Goal: Task Accomplishment & Management: Manage account settings

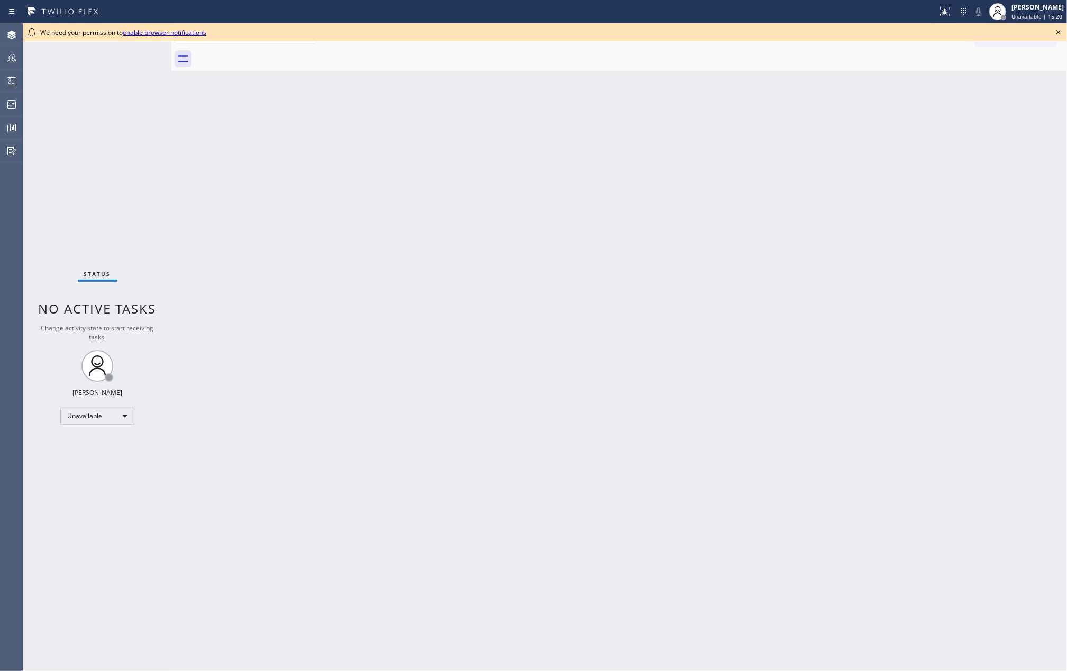
drag, startPoint x: 1062, startPoint y: 29, endPoint x: 1014, endPoint y: 85, distance: 74.2
click at [1062, 29] on icon at bounding box center [1058, 32] width 13 height 13
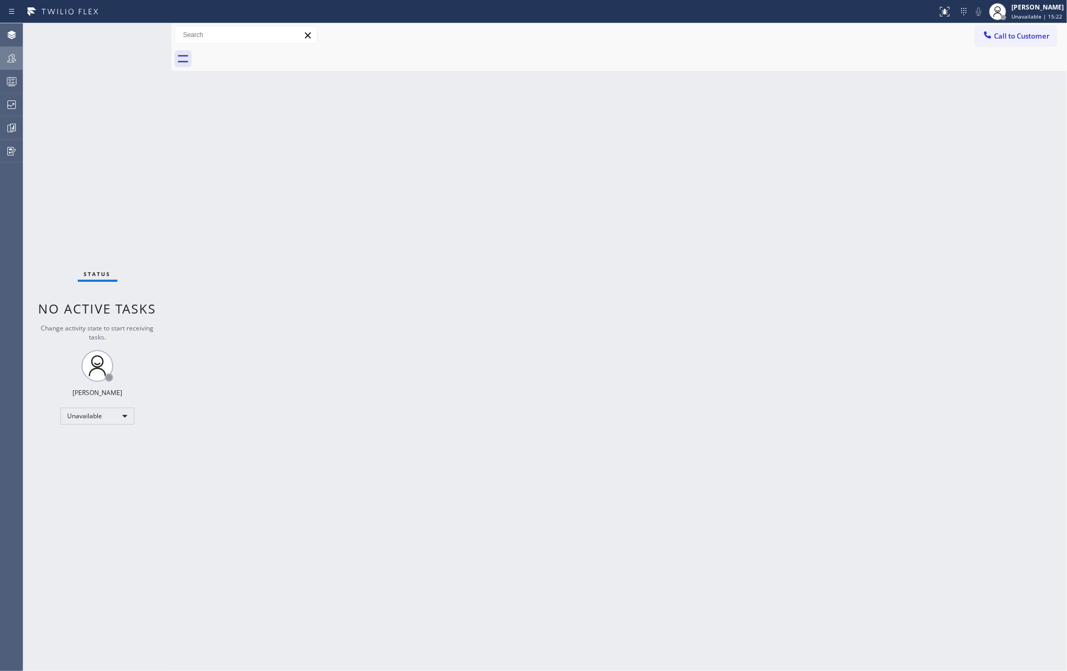
click at [7, 62] on icon at bounding box center [11, 58] width 13 height 13
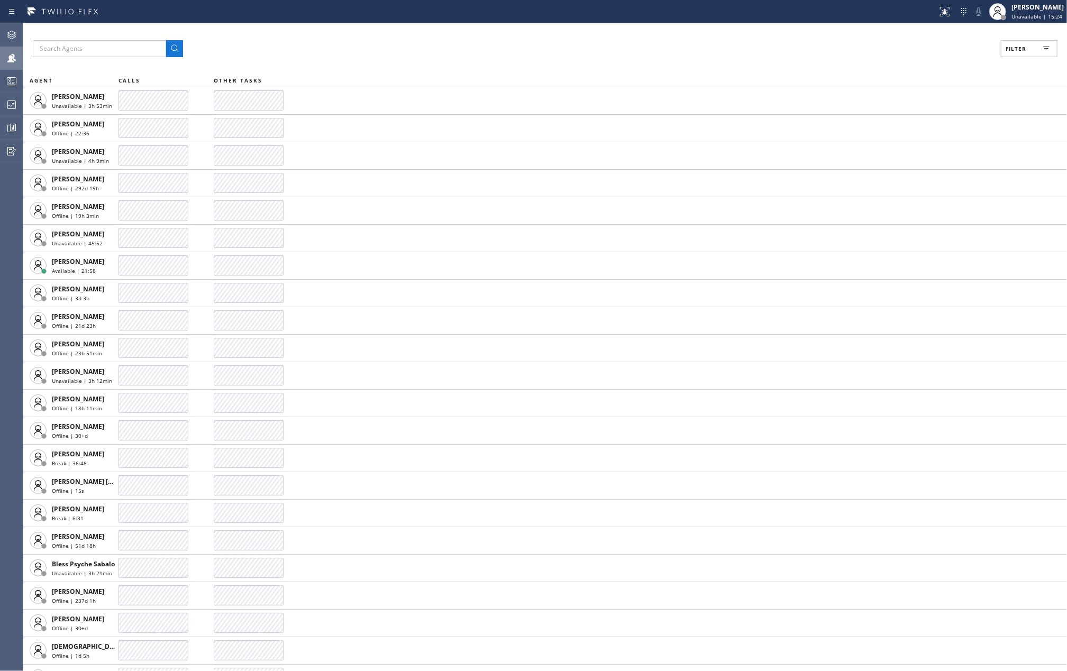
click at [1005, 47] on span "Filter" at bounding box center [1015, 48] width 21 height 7
click at [914, 124] on input "Available" at bounding box center [912, 124] width 13 height 13
checkbox input "true"
click at [914, 158] on input "Break" at bounding box center [912, 158] width 13 height 13
checkbox input "true"
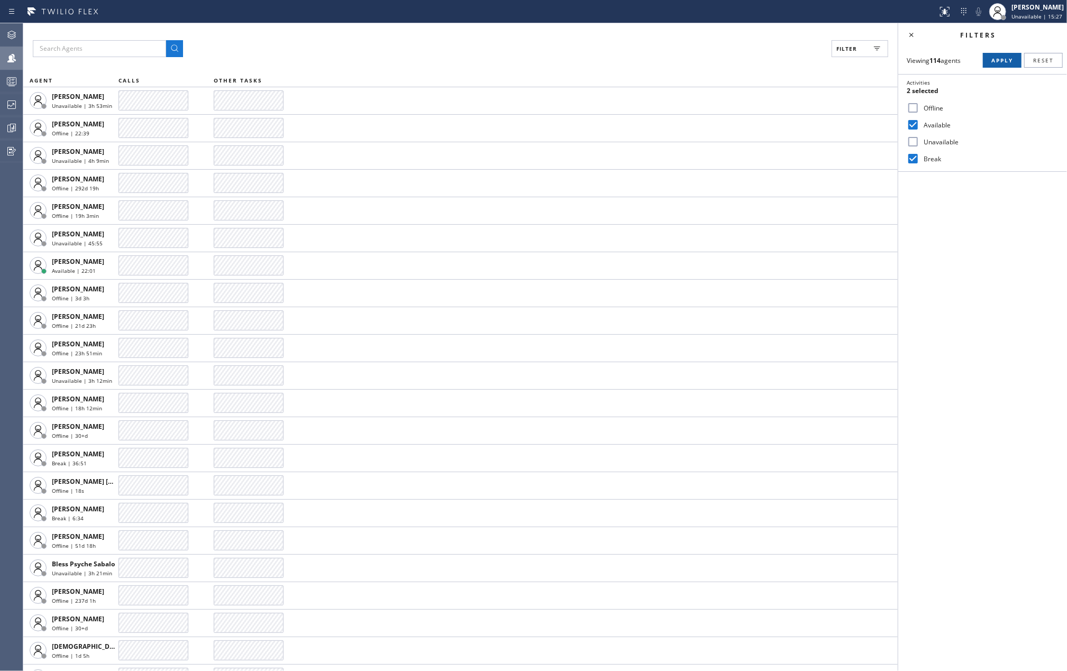
click at [995, 58] on span "Apply" at bounding box center [1002, 60] width 22 height 7
click at [318, 44] on div "Filter (2)" at bounding box center [460, 48] width 855 height 17
click at [3, 83] on div at bounding box center [11, 81] width 23 height 13
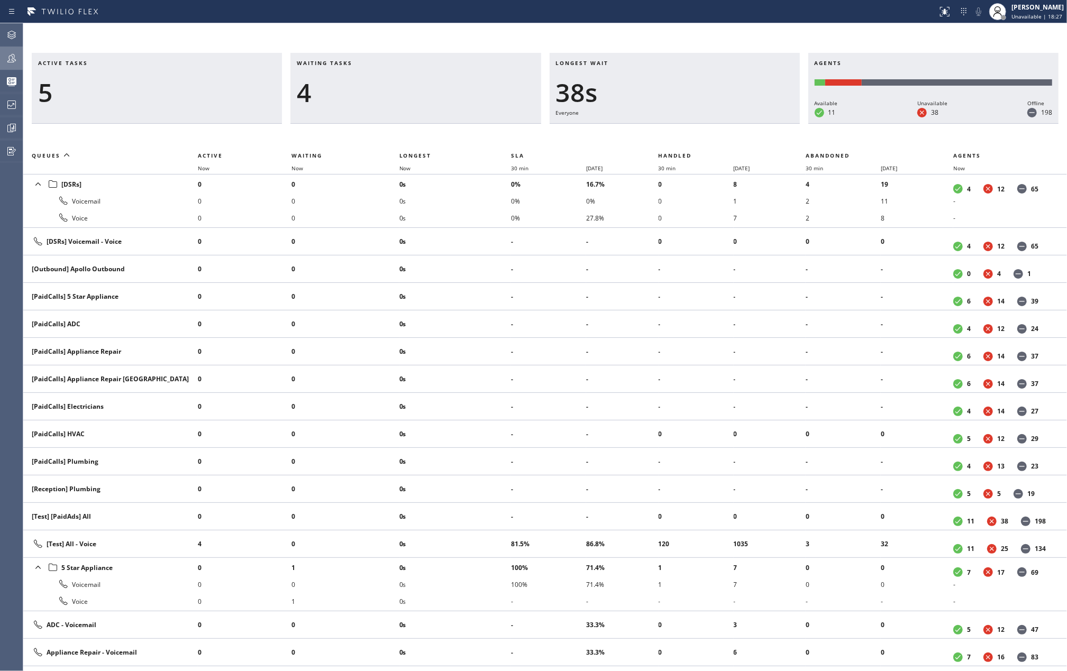
click at [15, 59] on icon at bounding box center [11, 58] width 8 height 8
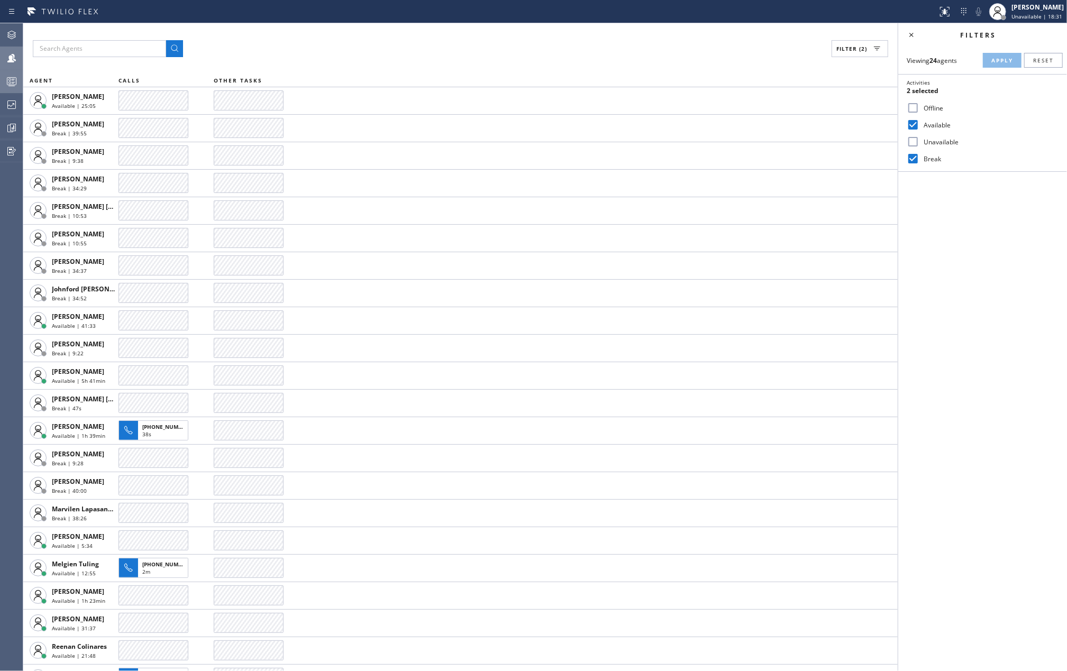
click at [11, 83] on circle at bounding box center [10, 83] width 2 height 2
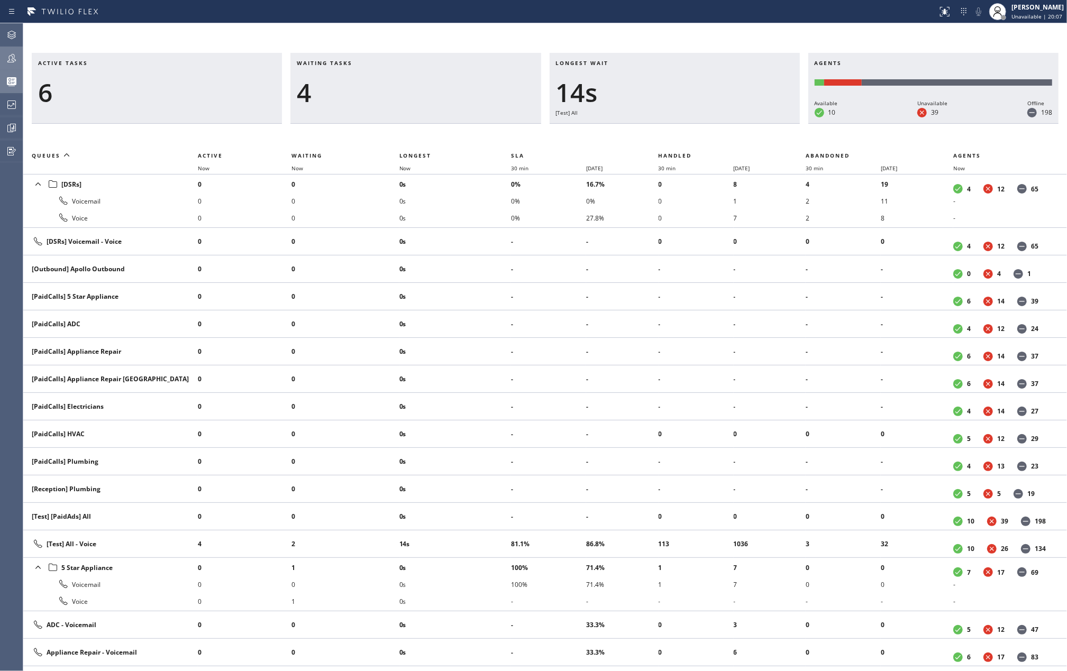
click at [14, 58] on icon at bounding box center [11, 58] width 13 height 13
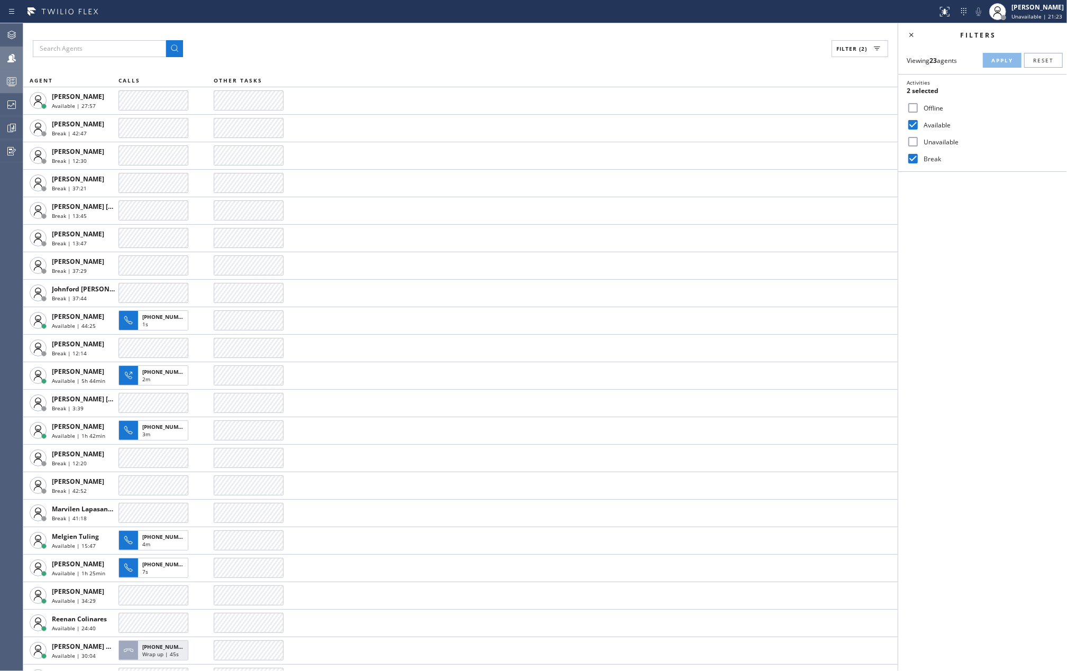
click at [303, 45] on div "Filter (2)" at bounding box center [460, 48] width 855 height 17
click at [7, 79] on rect at bounding box center [11, 81] width 9 height 7
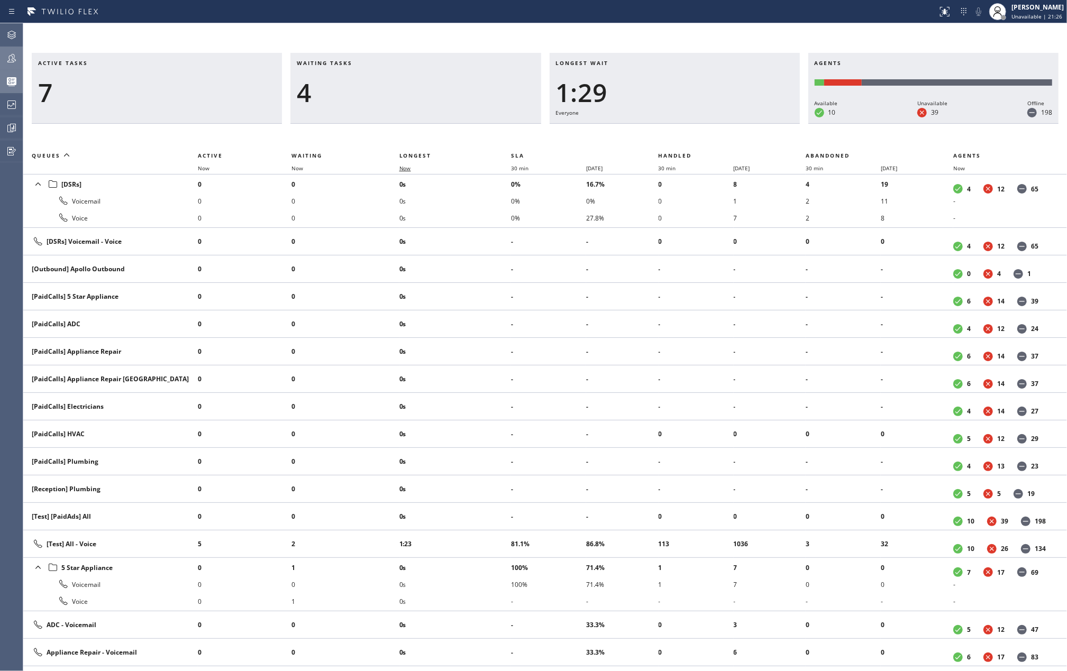
click at [407, 168] on span "Now" at bounding box center [405, 167] width 12 height 7
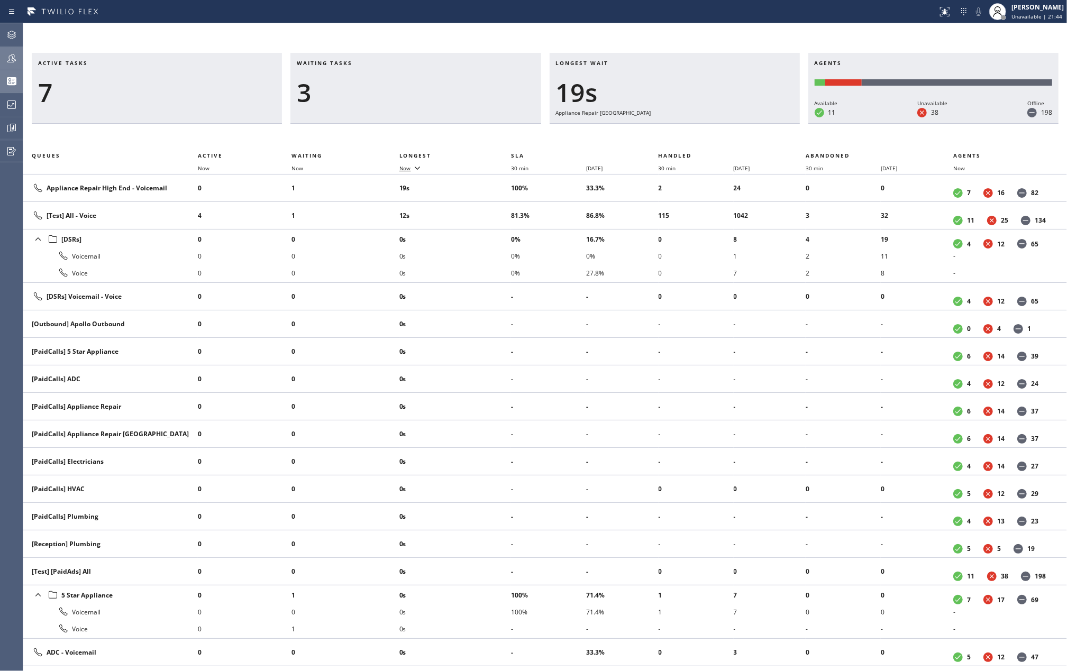
click at [407, 171] on span "Now" at bounding box center [405, 167] width 12 height 7
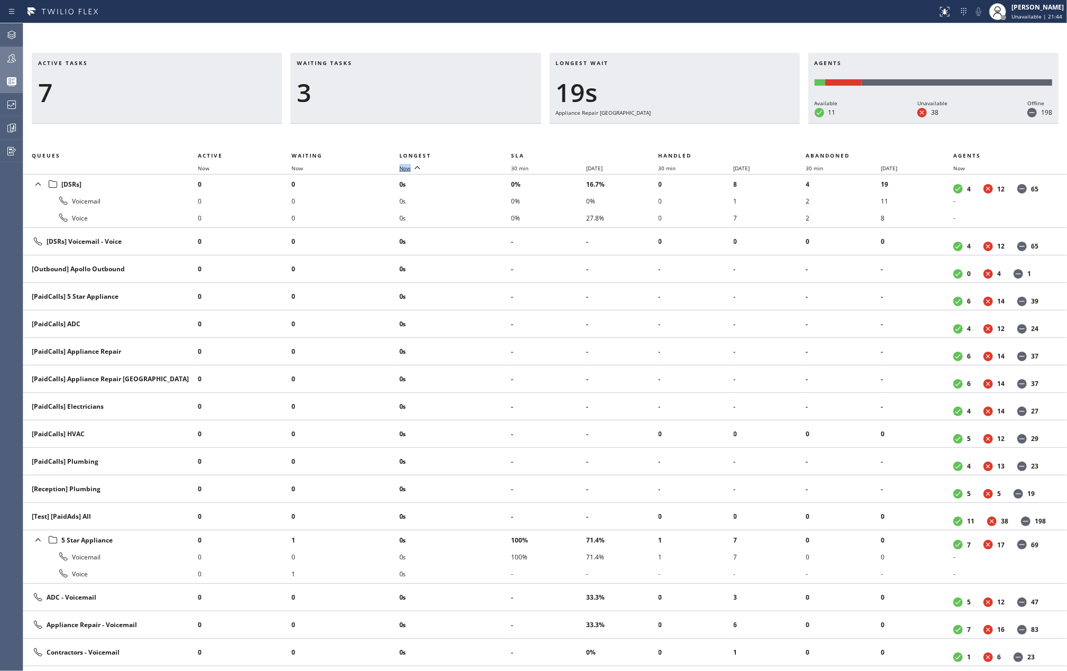
click at [407, 171] on span "Now" at bounding box center [405, 167] width 12 height 7
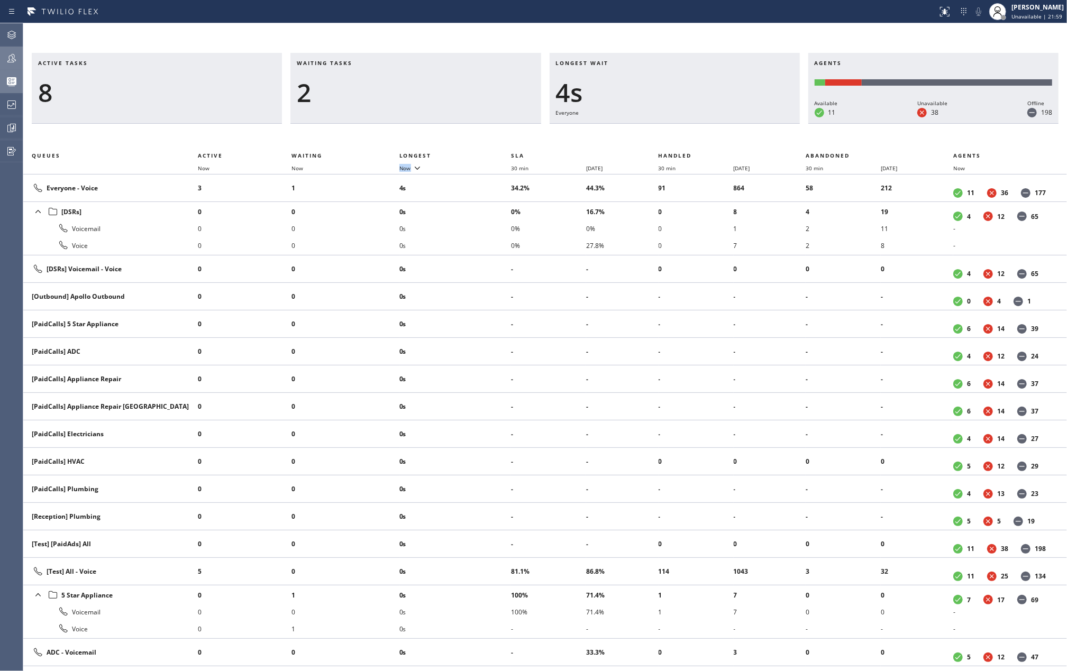
click at [6, 60] on icon at bounding box center [11, 58] width 13 height 13
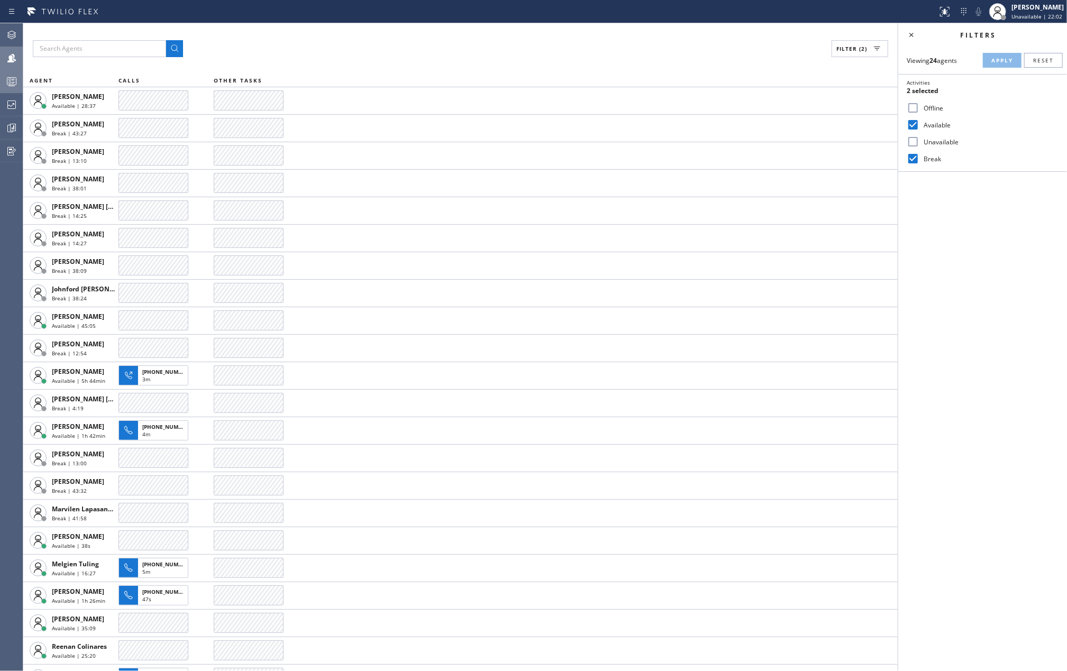
click at [16, 80] on rect at bounding box center [11, 81] width 9 height 7
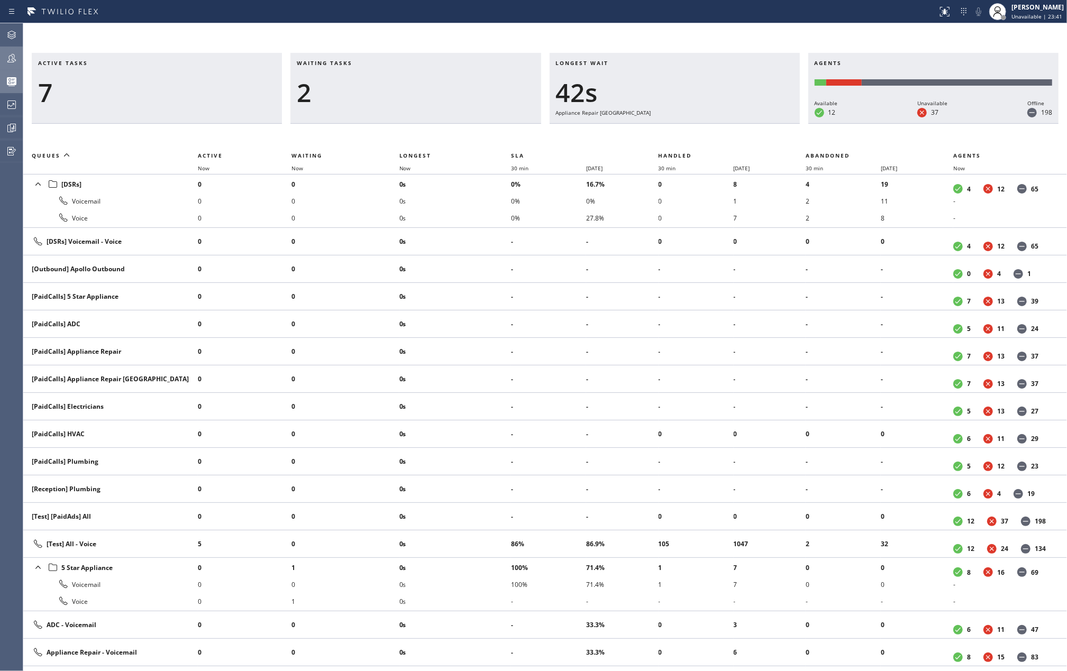
click at [17, 56] on icon at bounding box center [11, 58] width 13 height 13
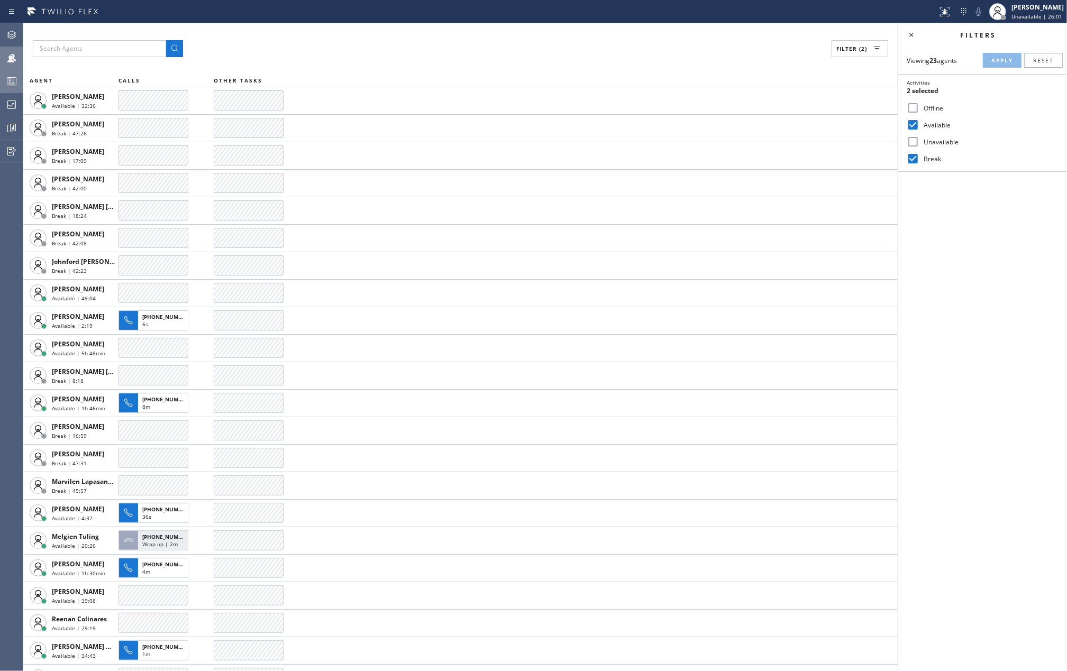
click at [9, 82] on circle at bounding box center [10, 83] width 2 height 2
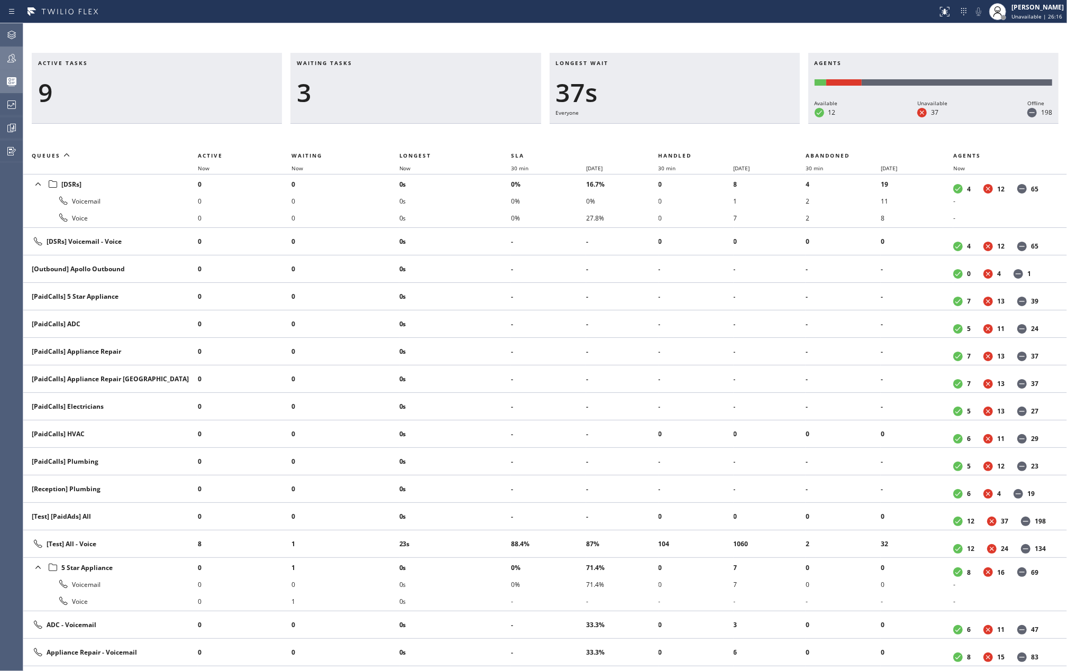
click at [9, 56] on icon at bounding box center [11, 58] width 8 height 8
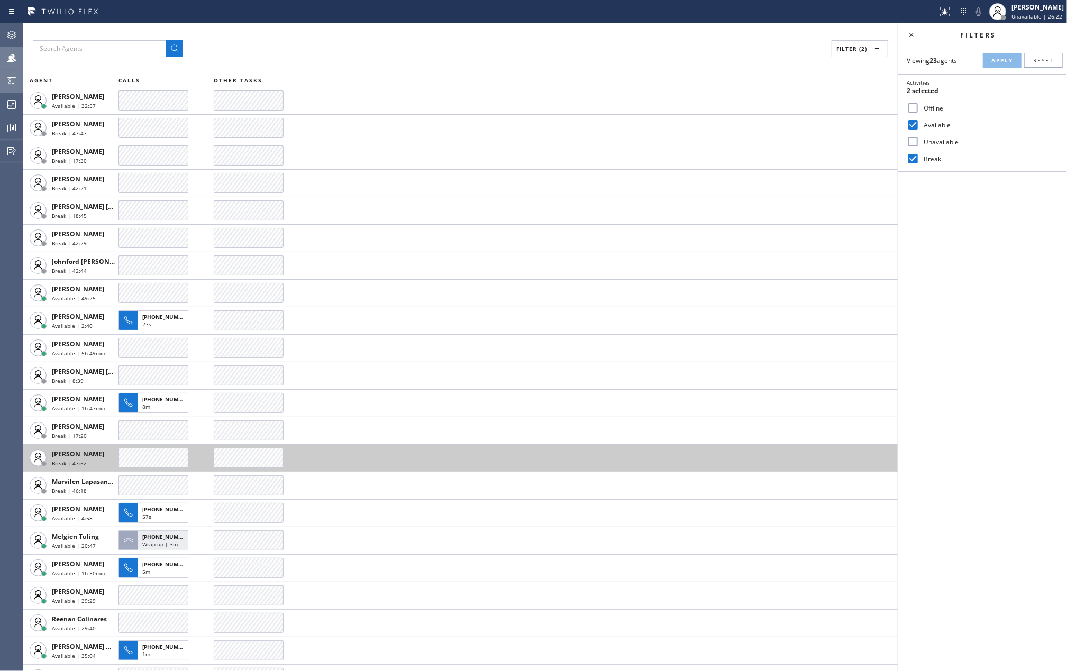
click at [148, 452] on div at bounding box center [153, 458] width 70 height 20
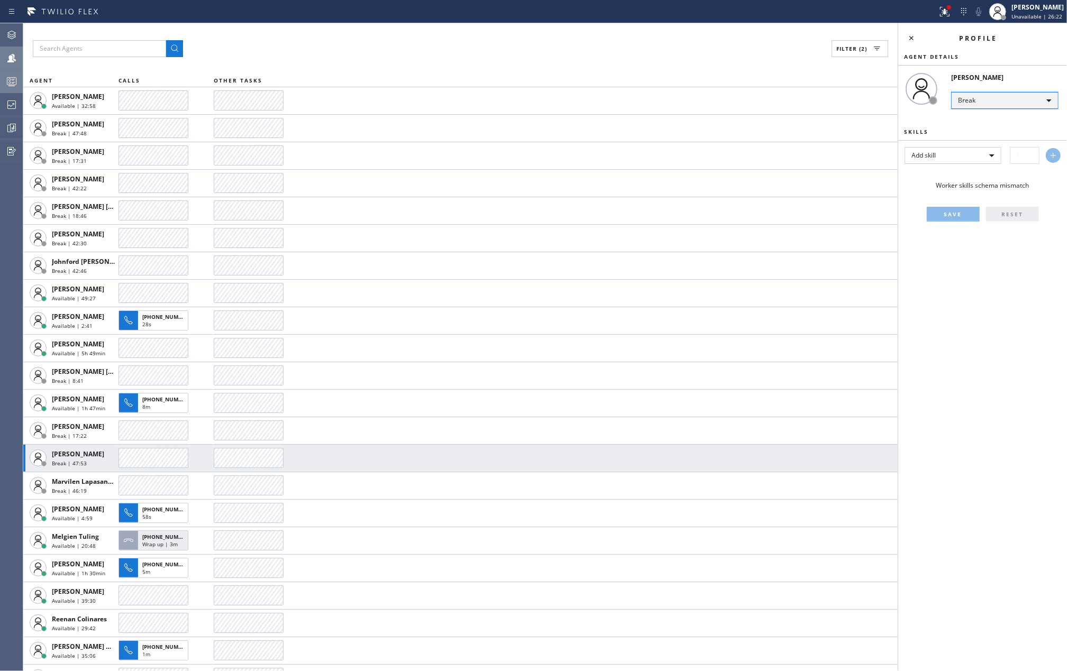
click at [1005, 103] on div "Break" at bounding box center [1004, 100] width 107 height 17
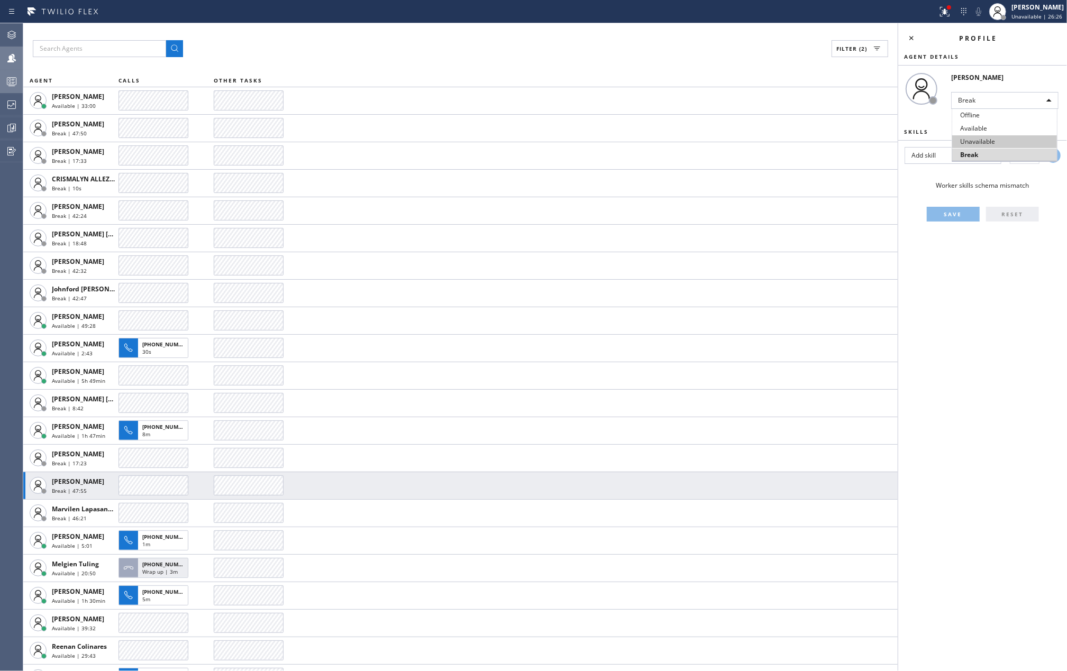
click at [996, 137] on li "Unavailable" at bounding box center [1004, 141] width 105 height 13
click at [908, 34] on icon at bounding box center [911, 38] width 13 height 13
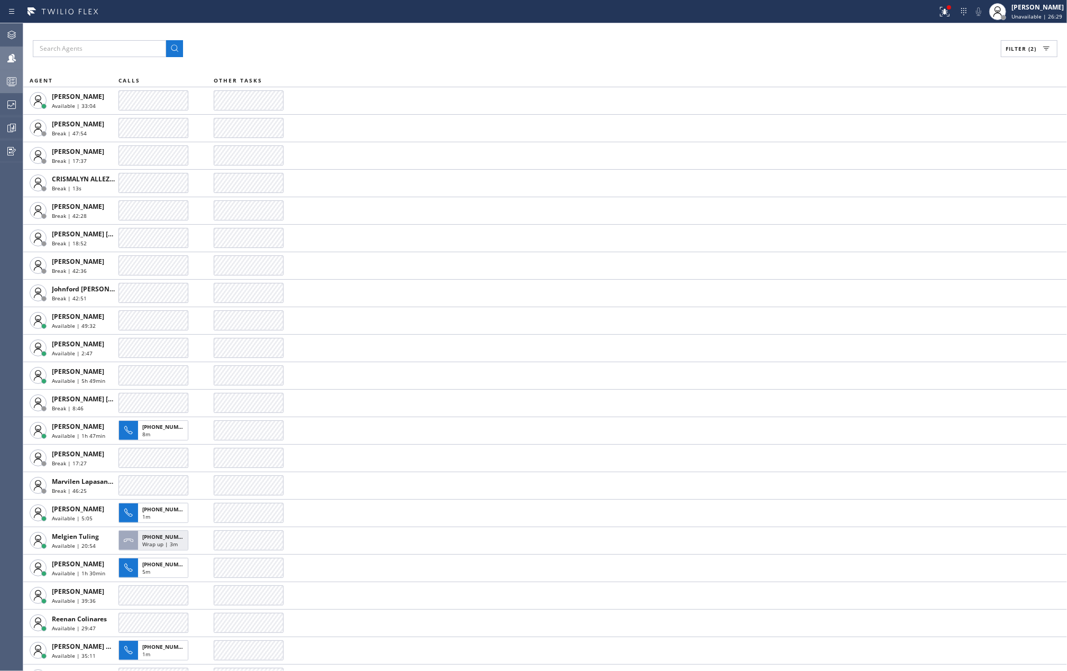
click at [3, 77] on div at bounding box center [11, 81] width 23 height 13
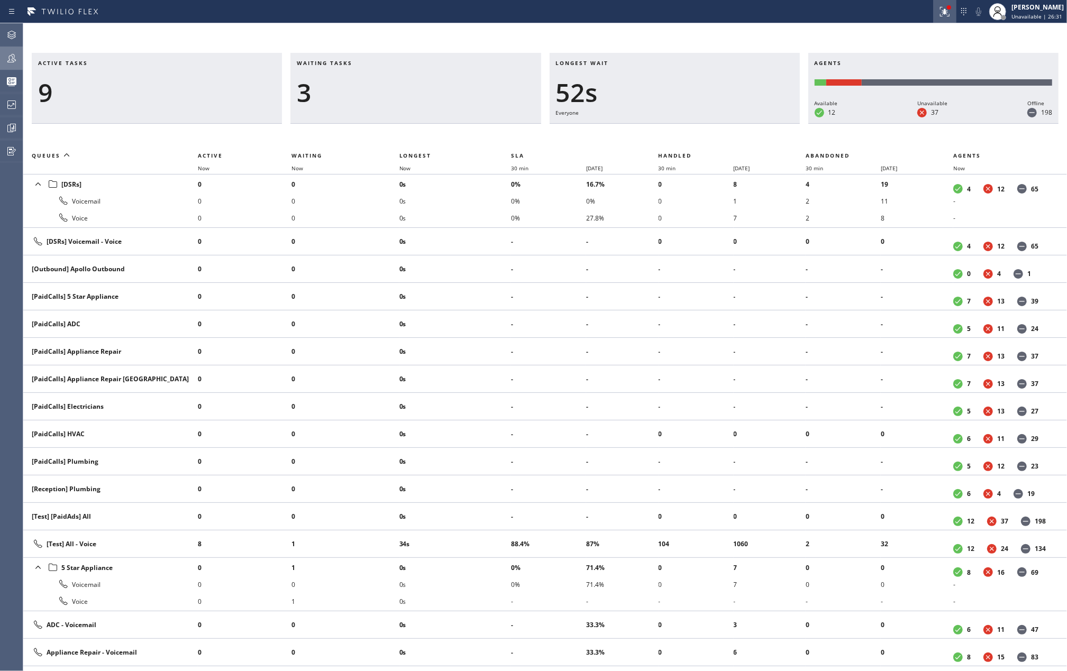
click at [946, 13] on icon at bounding box center [943, 10] width 6 height 7
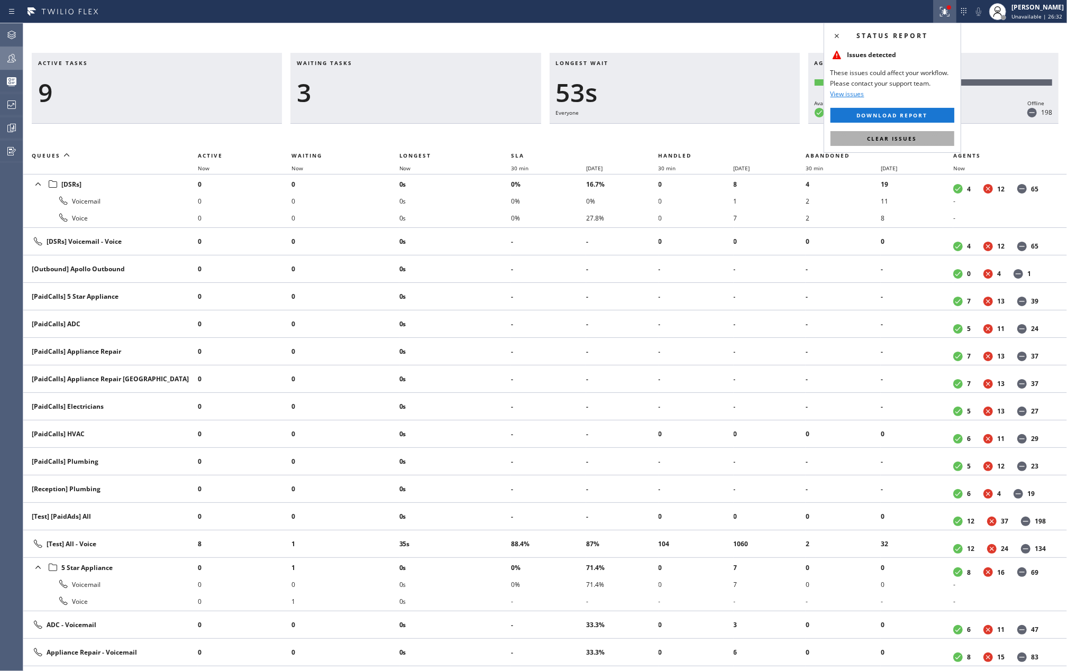
click at [891, 136] on span "Clear issues" at bounding box center [892, 138] width 50 height 7
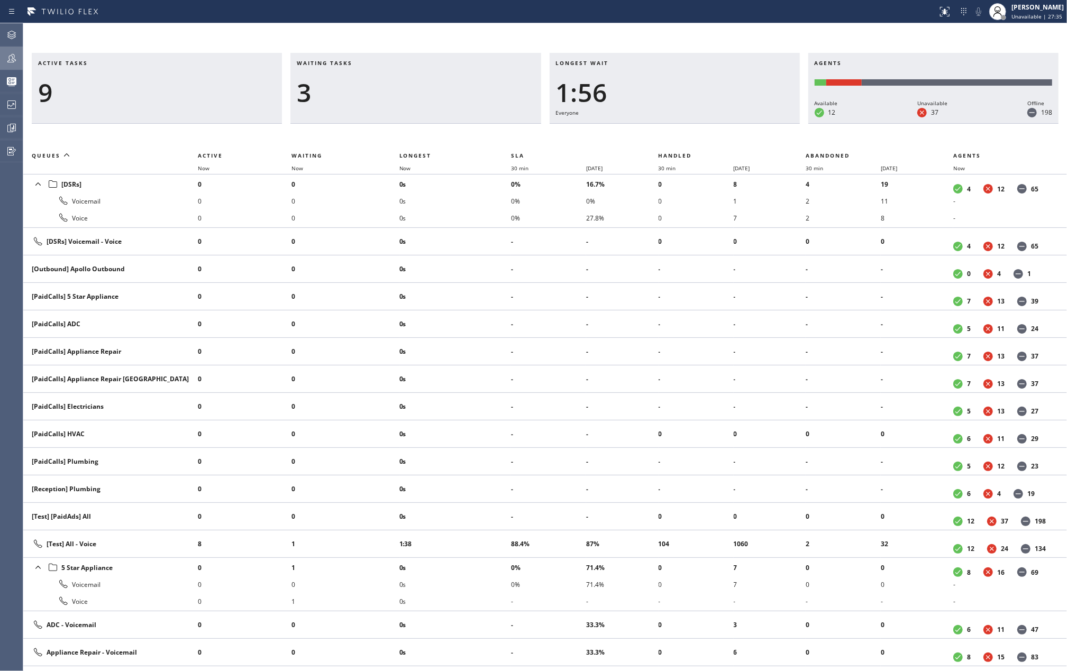
click at [197, 91] on div "9" at bounding box center [156, 92] width 237 height 31
click at [408, 168] on span "Now" at bounding box center [405, 167] width 12 height 7
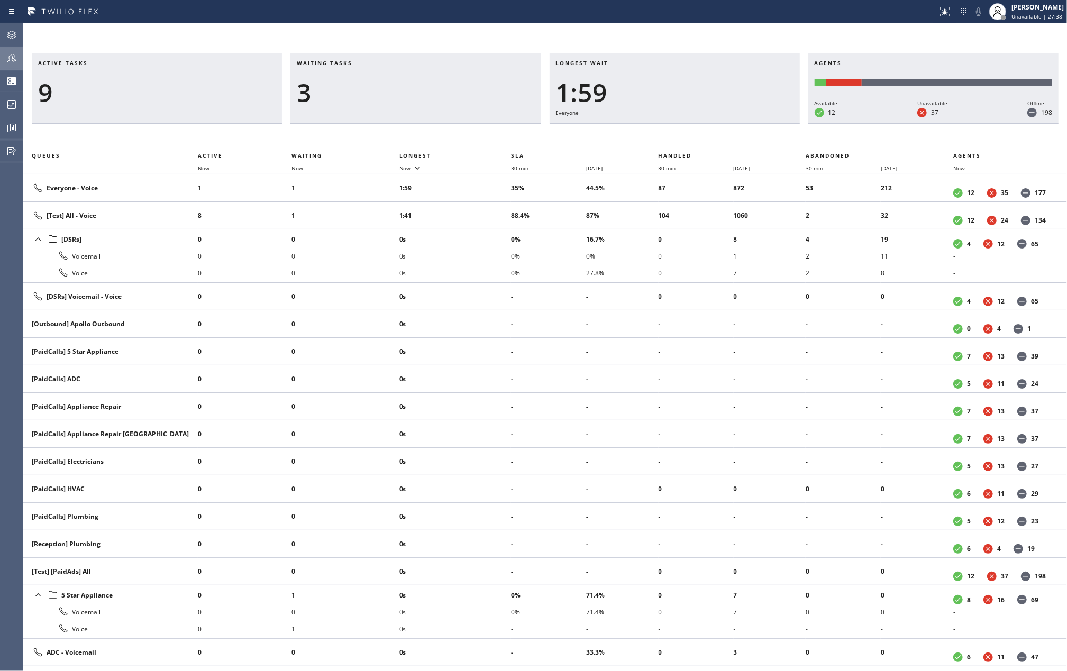
click at [6, 57] on icon at bounding box center [11, 58] width 13 height 13
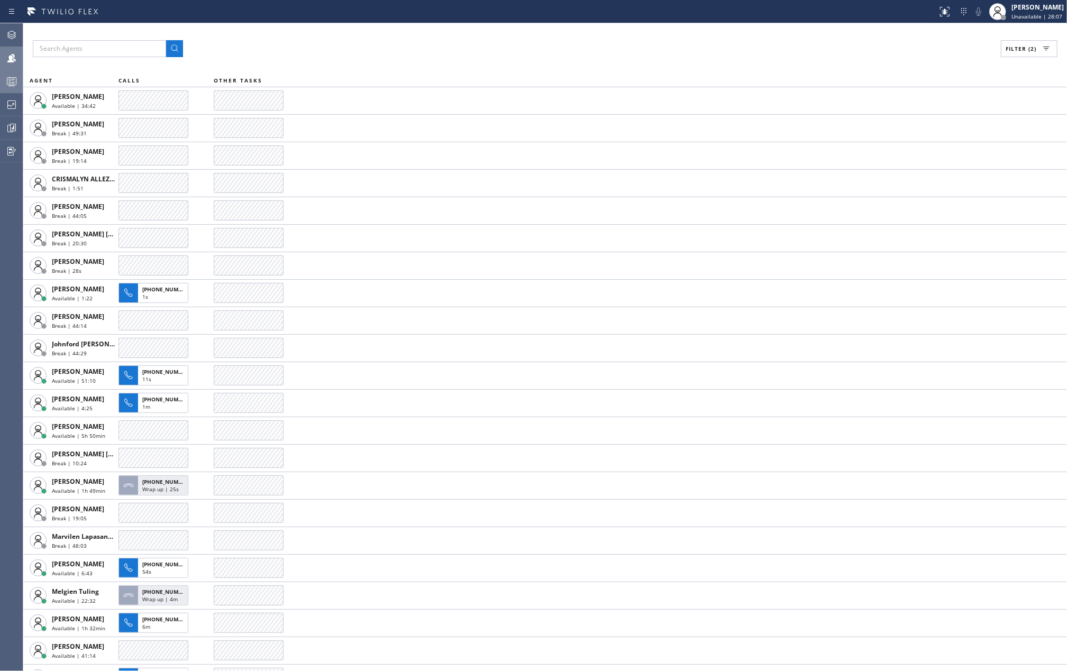
click at [5, 81] on icon at bounding box center [11, 81] width 13 height 13
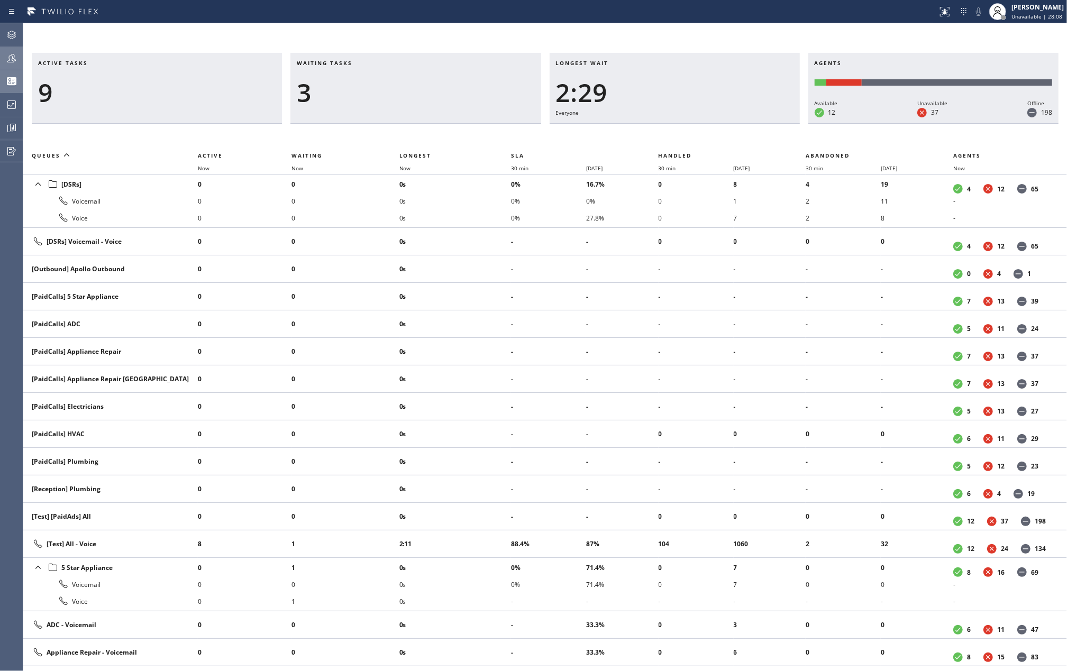
click at [550, 34] on div "Active tasks 9 Waiting tasks 3 Longest wait 2:29 Everyone Agents Available 12 U…" at bounding box center [544, 347] width 1043 height 648
click at [4, 60] on div at bounding box center [11, 58] width 23 height 13
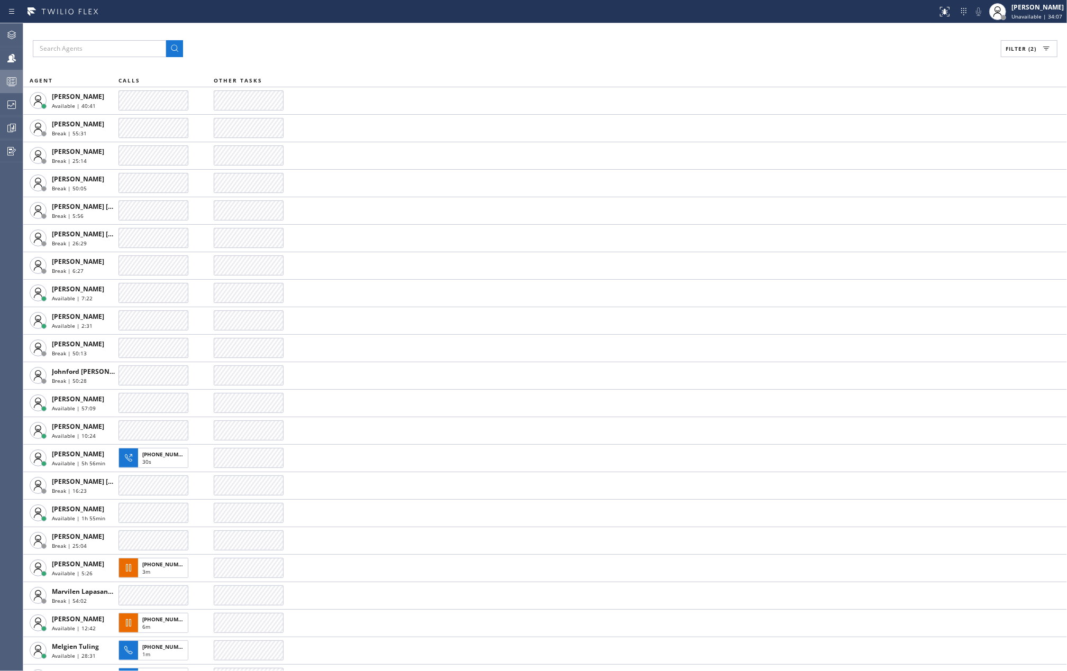
click at [12, 82] on icon at bounding box center [12, 82] width 6 height 7
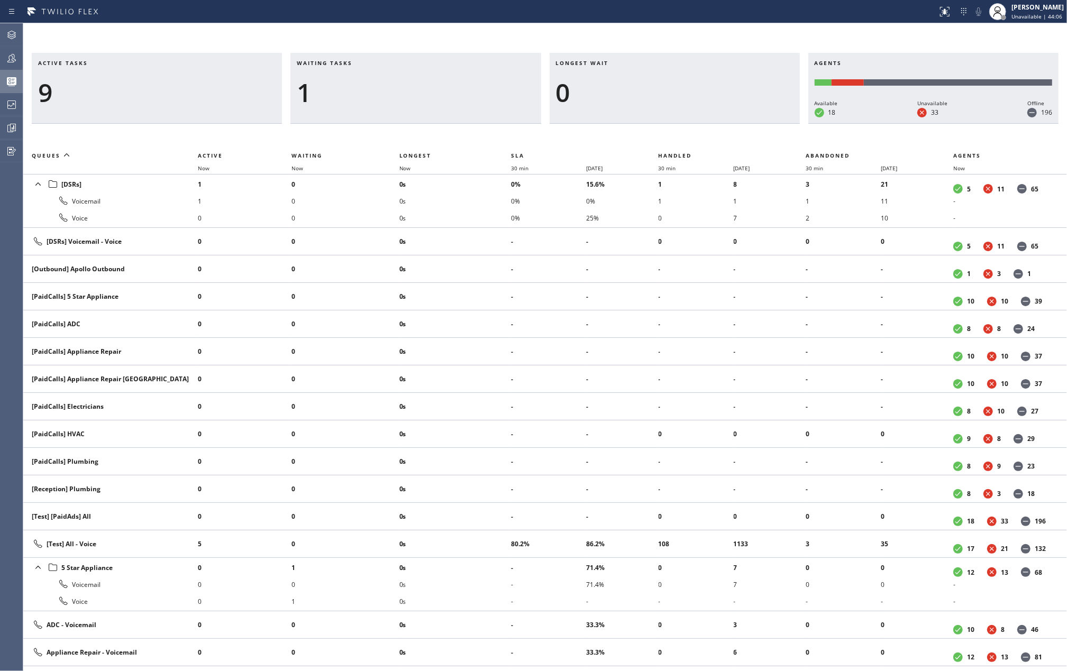
click at [531, 28] on div "Active tasks 9 Waiting tasks 1 Longest wait 0 Agents Available 18 Unavailable 3…" at bounding box center [544, 347] width 1043 height 648
click at [454, 44] on div "Active tasks 6 Waiting tasks 2 Longest wait 4s [Test] All Agents Available 16 U…" at bounding box center [544, 347] width 1043 height 648
click at [14, 125] on icon at bounding box center [13, 127] width 3 height 4
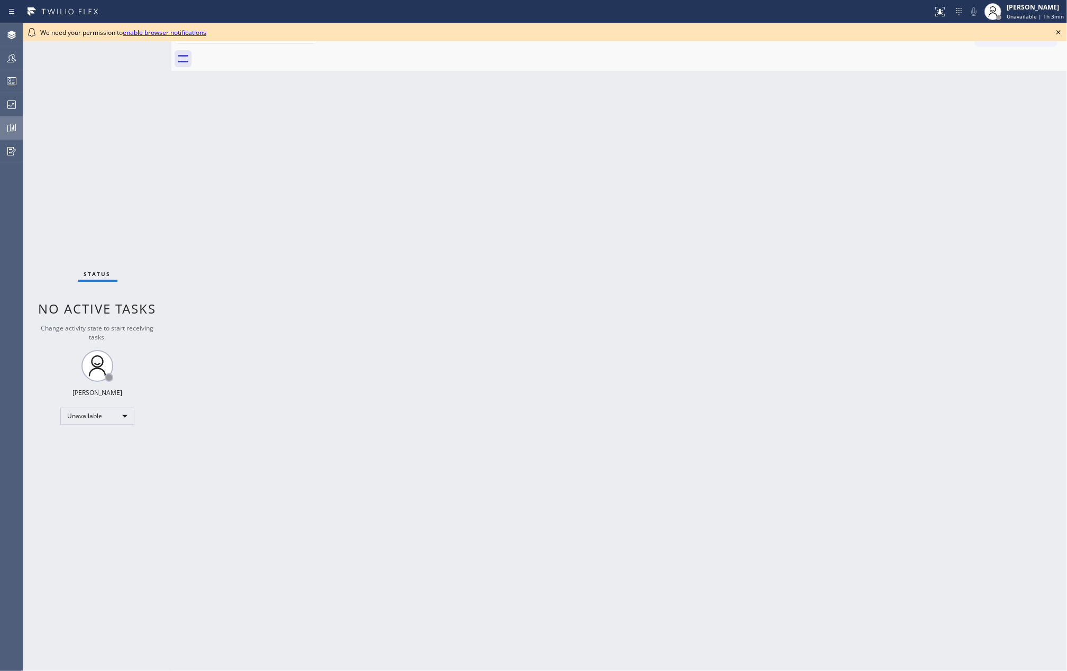
click at [8, 129] on icon at bounding box center [11, 128] width 13 height 13
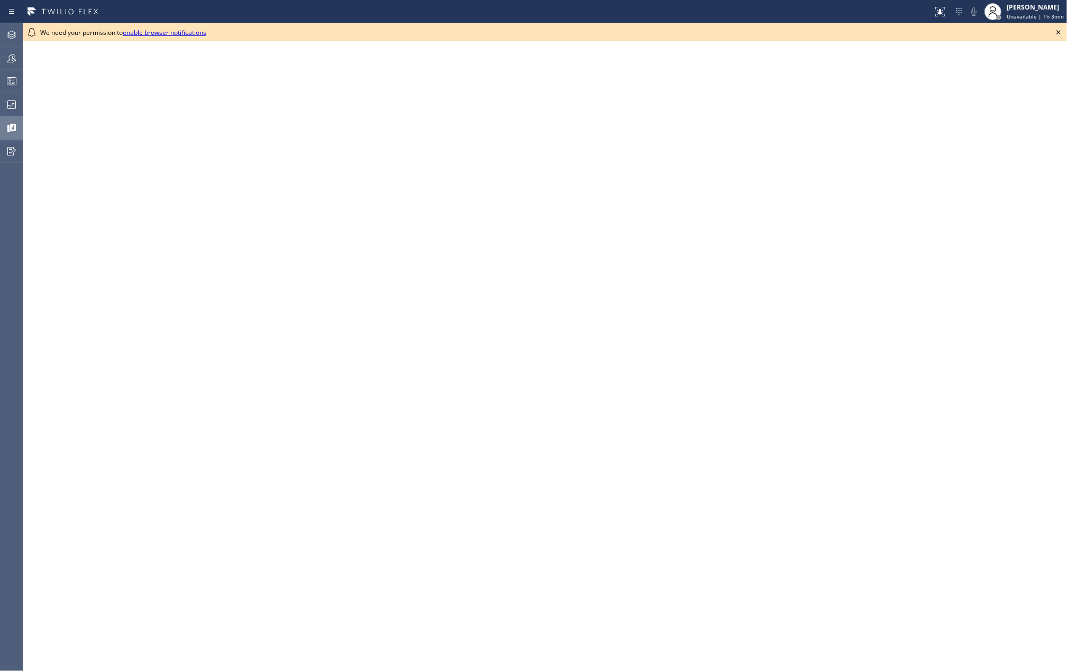
click at [1058, 31] on icon at bounding box center [1058, 32] width 13 height 13
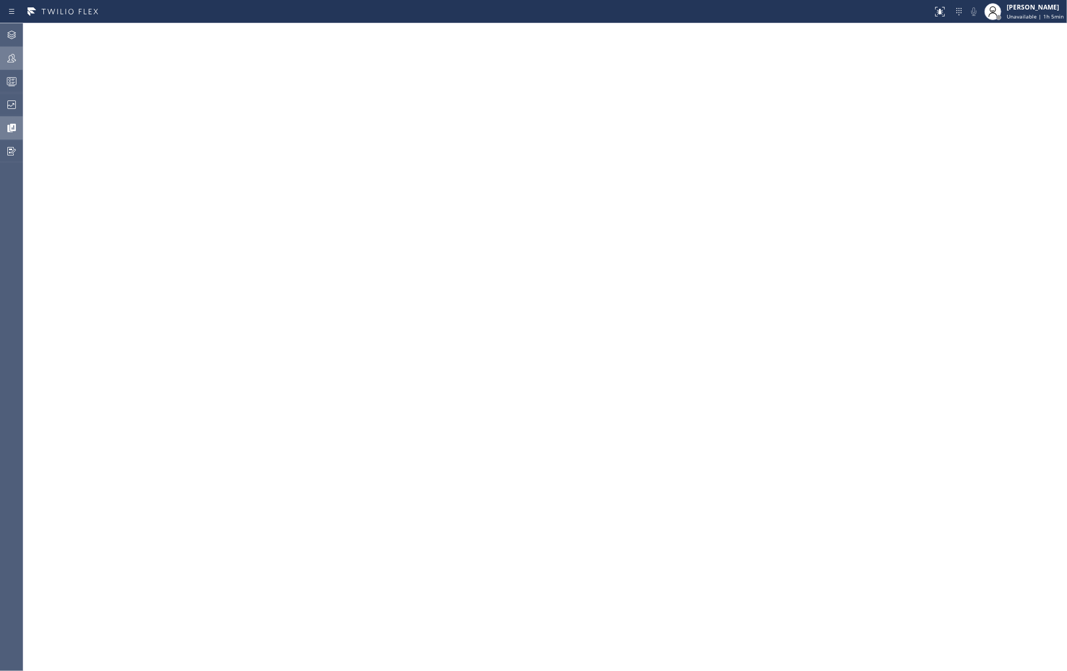
click at [8, 58] on icon at bounding box center [11, 58] width 13 height 13
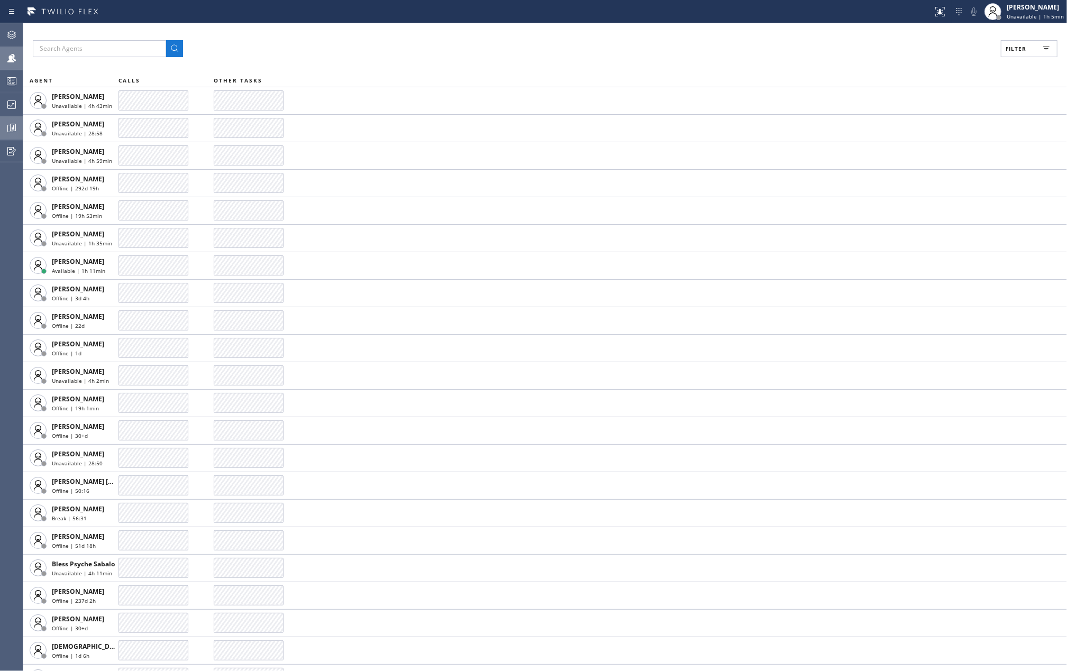
click at [1029, 47] on button "Filter" at bounding box center [1028, 48] width 57 height 17
click at [917, 123] on input "Available" at bounding box center [912, 124] width 13 height 13
checkbox input "true"
click at [916, 157] on input "Break" at bounding box center [912, 158] width 13 height 13
checkbox input "true"
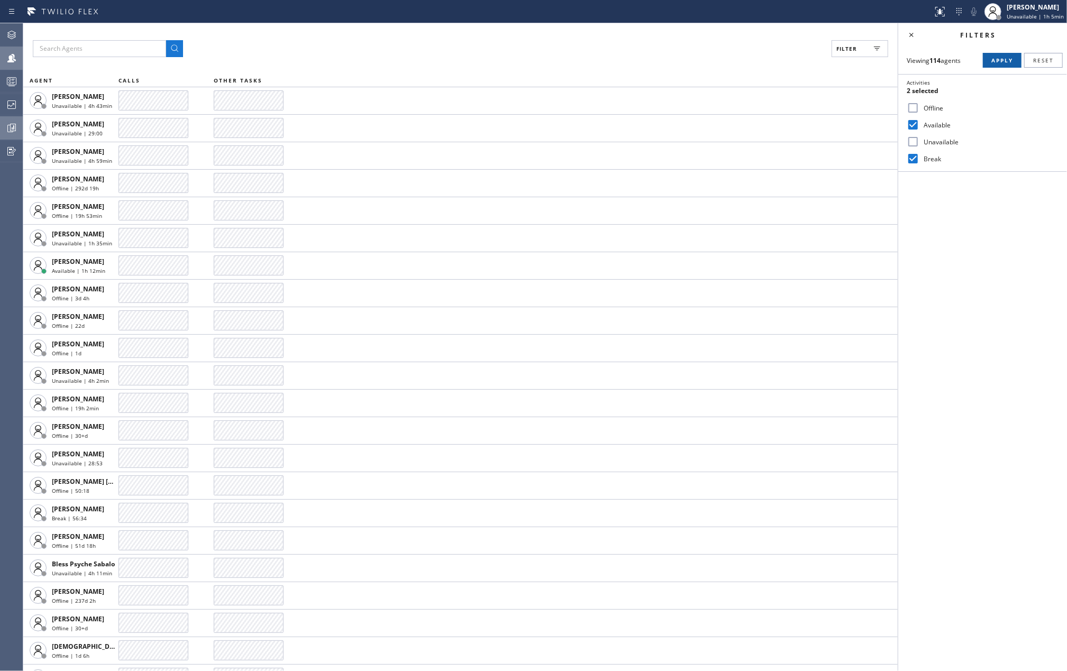
click at [991, 58] on span "Apply" at bounding box center [1002, 60] width 22 height 7
